Goal: Check status: Check status

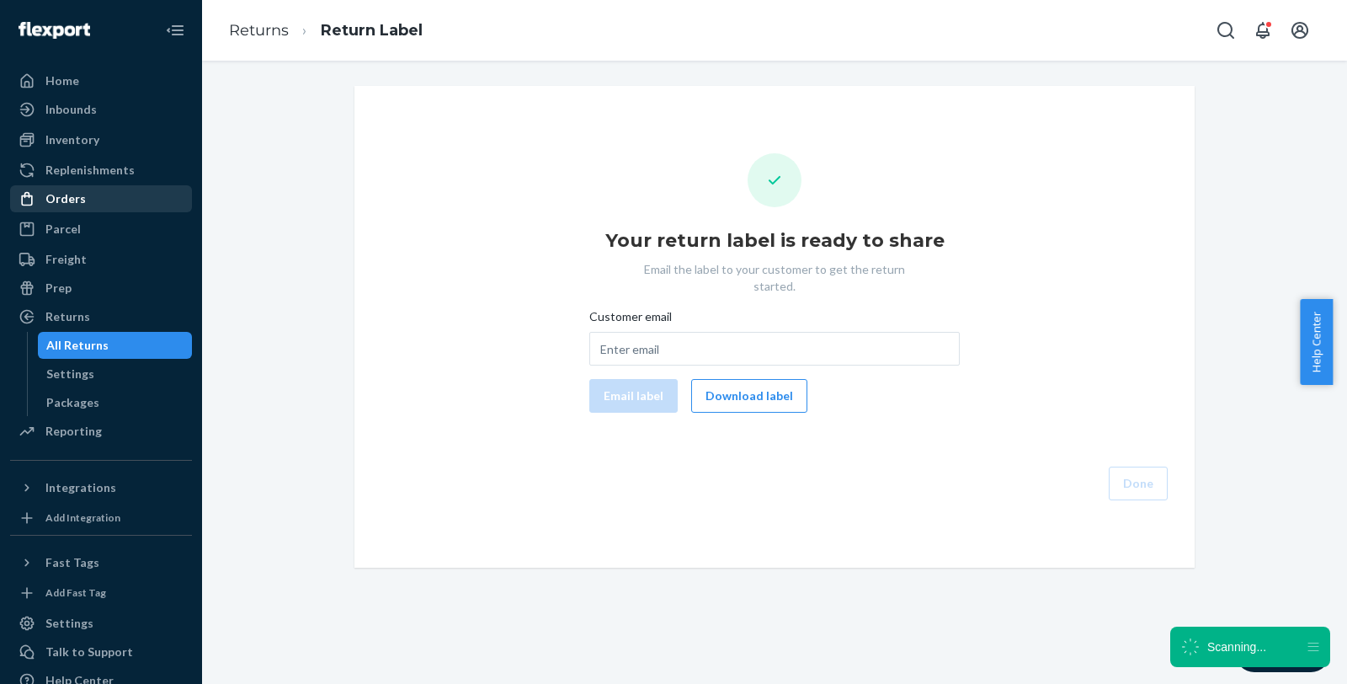
click at [86, 200] on div "Orders" at bounding box center [101, 199] width 179 height 24
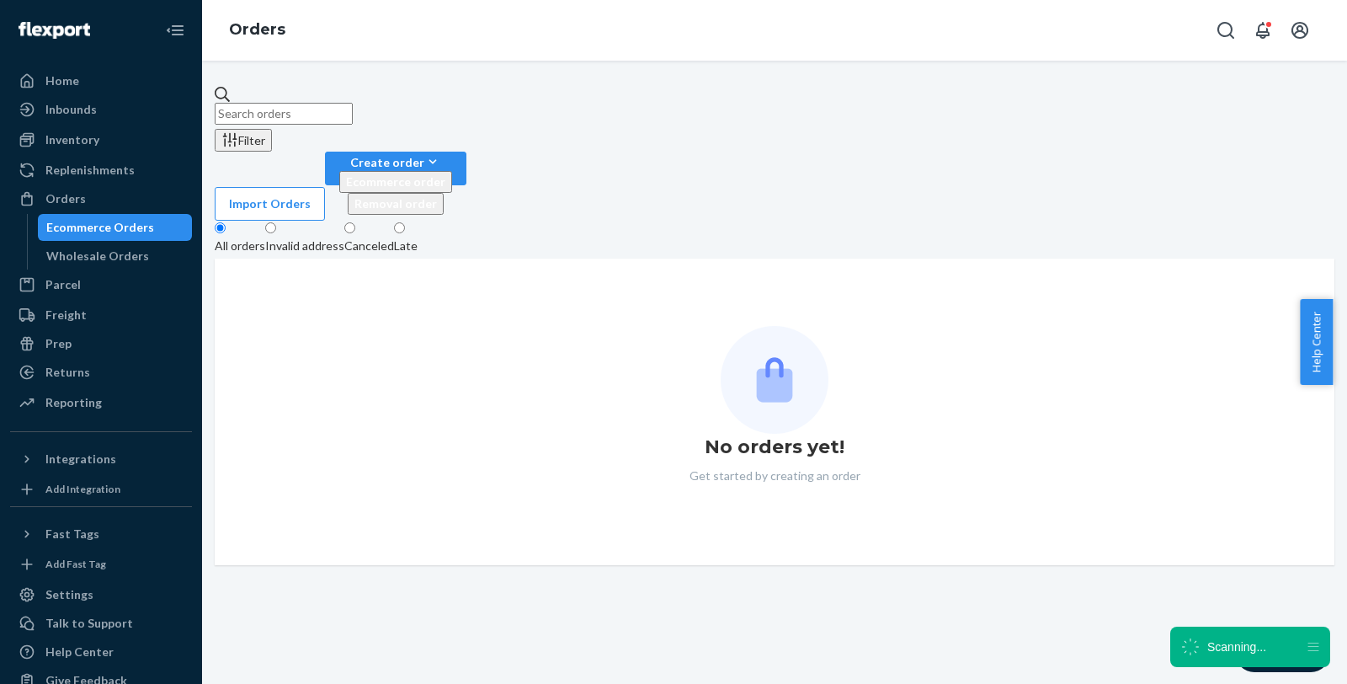
click at [353, 112] on input "text" at bounding box center [284, 114] width 138 height 22
paste input "[EMAIL_ADDRESS][DOMAIN_NAME]"
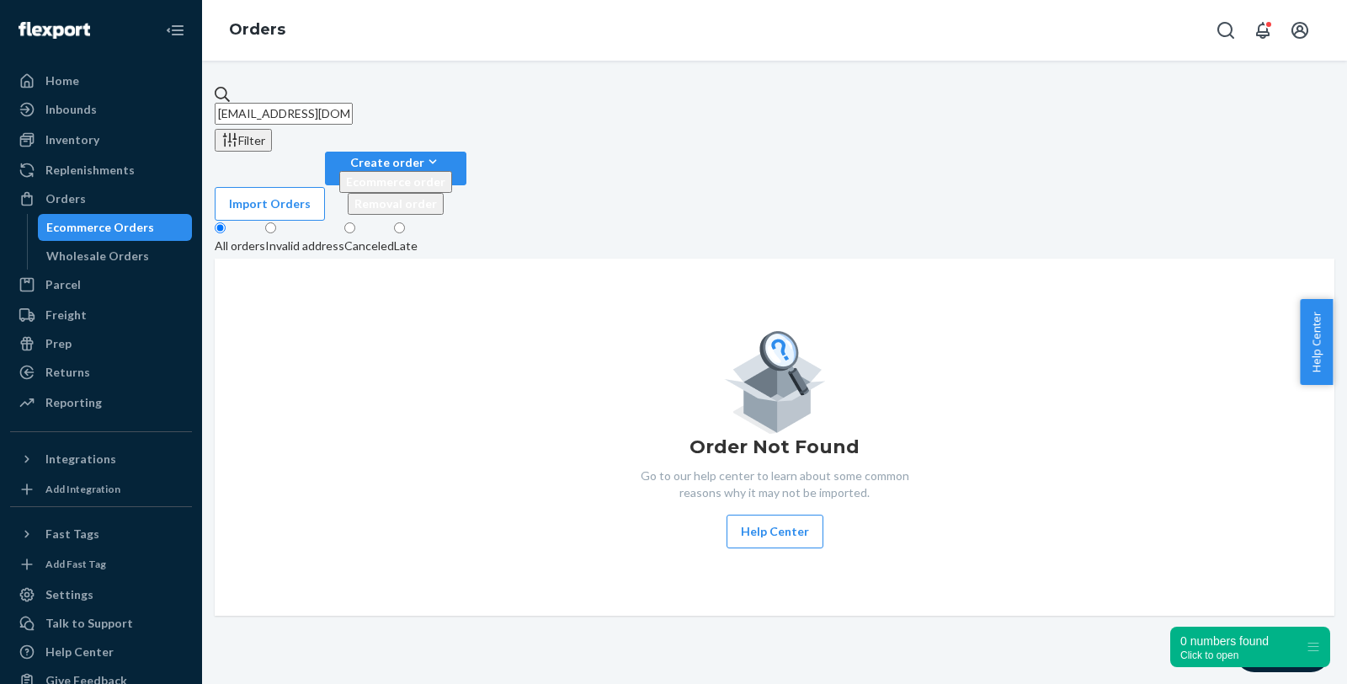
click at [353, 103] on input "[EMAIL_ADDRESS][DOMAIN_NAME]" at bounding box center [284, 114] width 138 height 22
drag, startPoint x: 422, startPoint y: 108, endPoint x: 147, endPoint y: 111, distance: 275.4
click at [147, 111] on div "Home Inbounds Shipping Plans Problems Inventory Products Replenishments Orders …" at bounding box center [673, 342] width 1347 height 684
paste input "#US25354704"
type input "#US25354704"
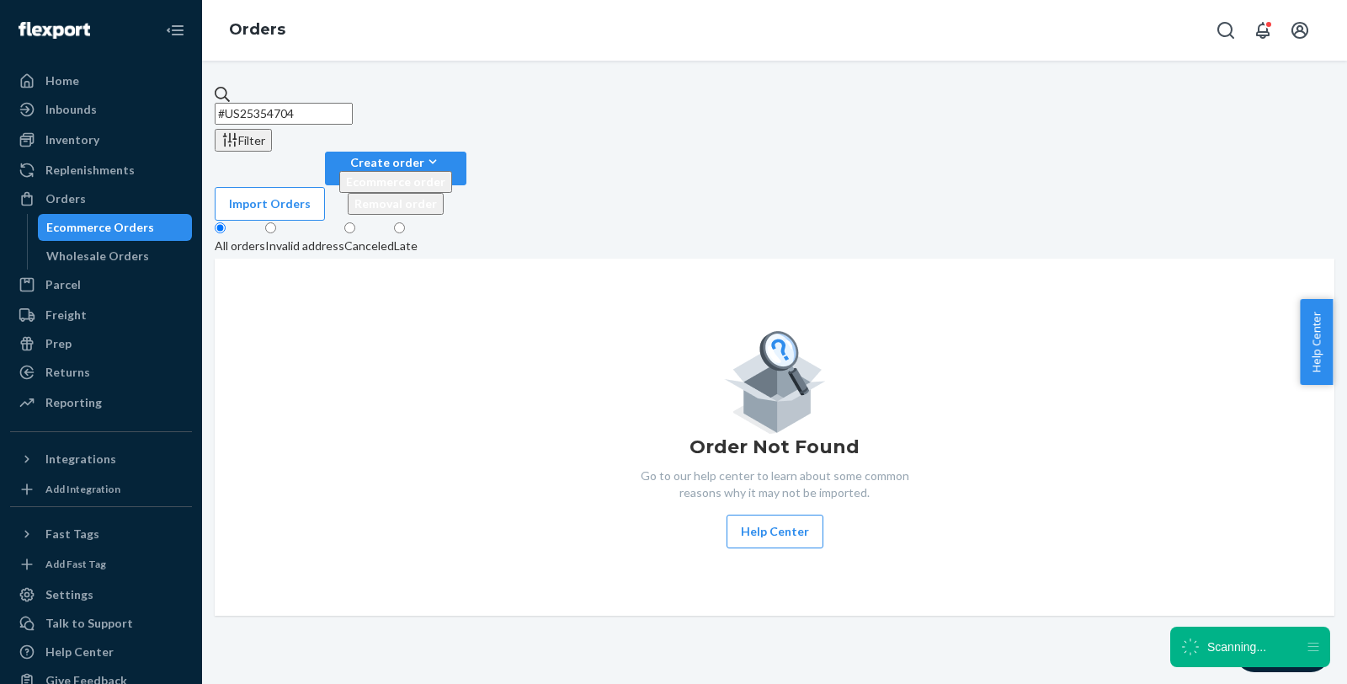
click at [353, 103] on input "#US25354704" at bounding box center [284, 114] width 138 height 22
click at [1090, 369] on div "Order Not Found Go to our help center to learn about some common reasons why it…" at bounding box center [774, 437] width 1093 height 222
click at [217, 370] on div "#US25354704 Filter Import Orders Create order Ecommerce order Removal order All…" at bounding box center [775, 351] width 1120 height 530
